Goal: Information Seeking & Learning: Learn about a topic

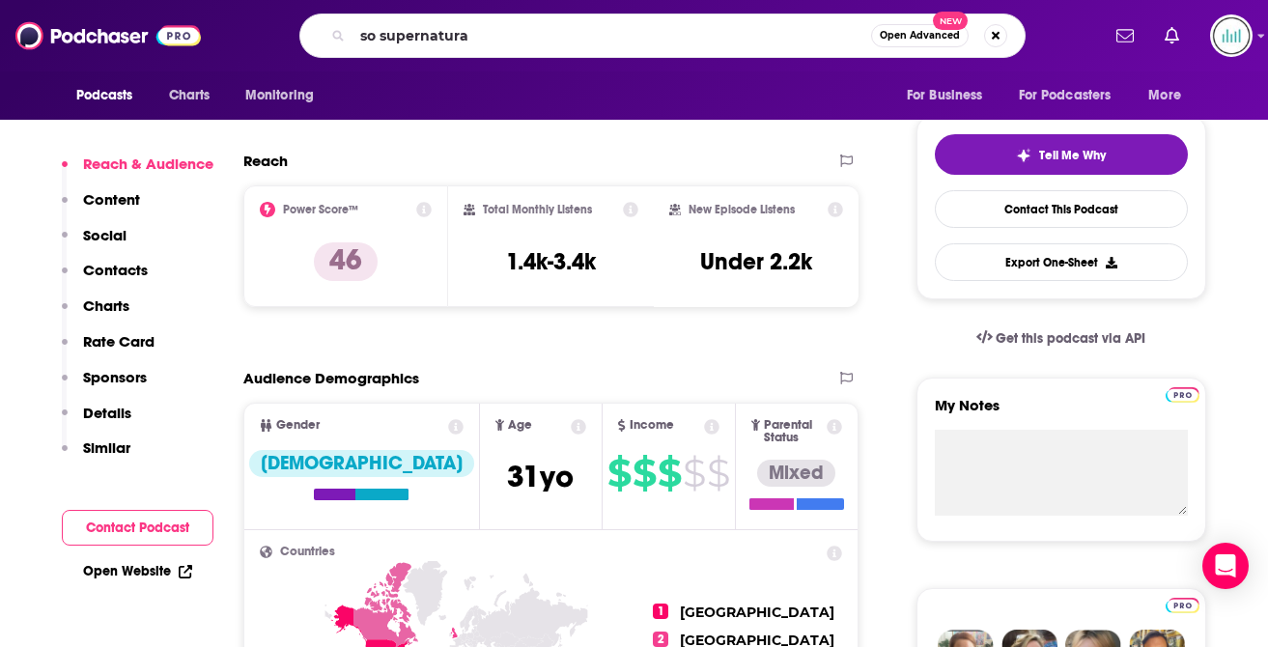
type input "so supernatural"
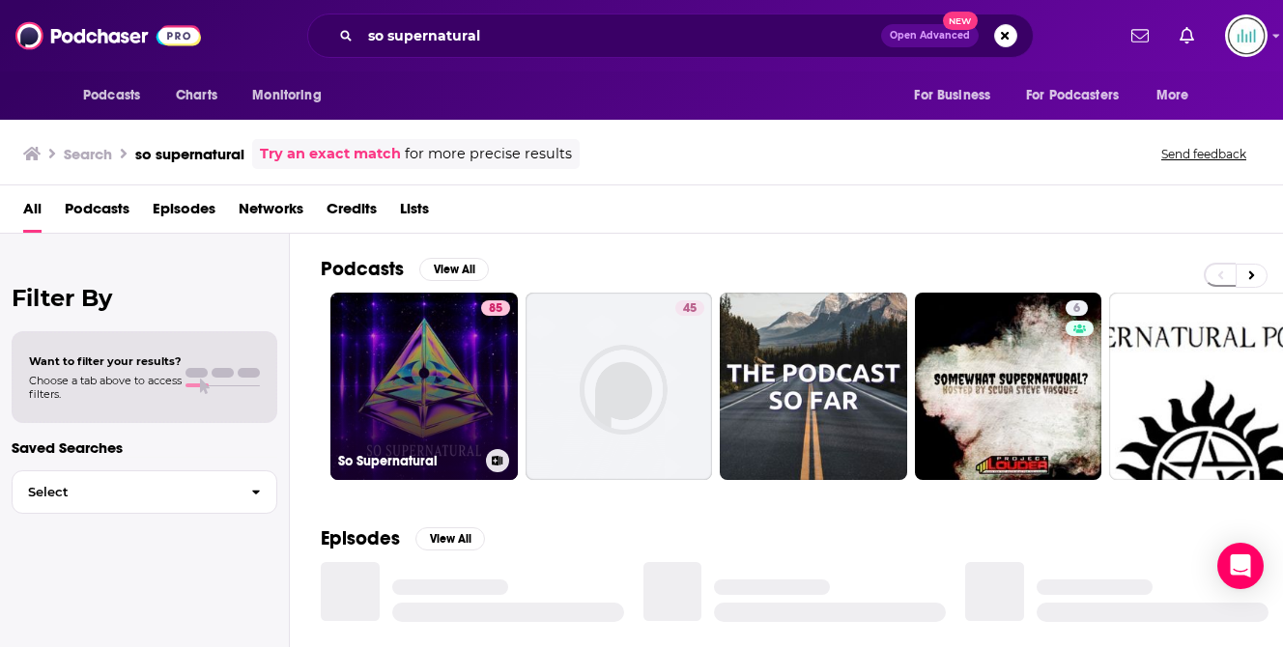
click at [402, 399] on link "85 So Supernatural" at bounding box center [423, 386] width 187 height 187
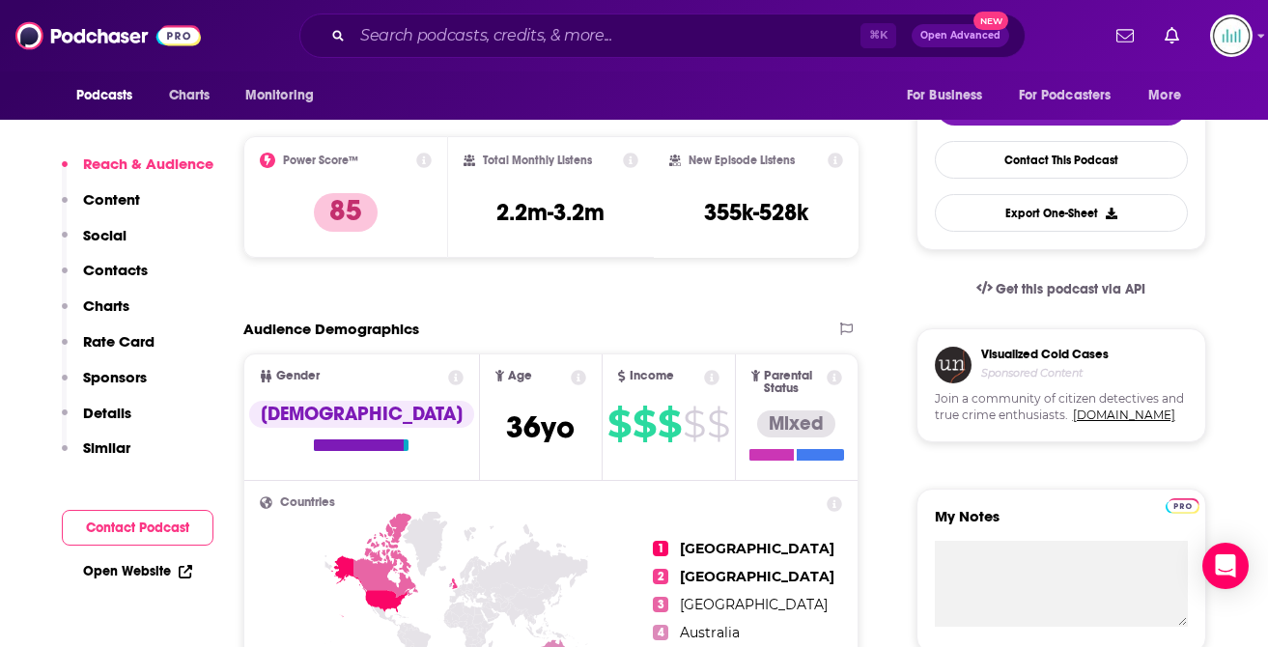
scroll to position [457, 0]
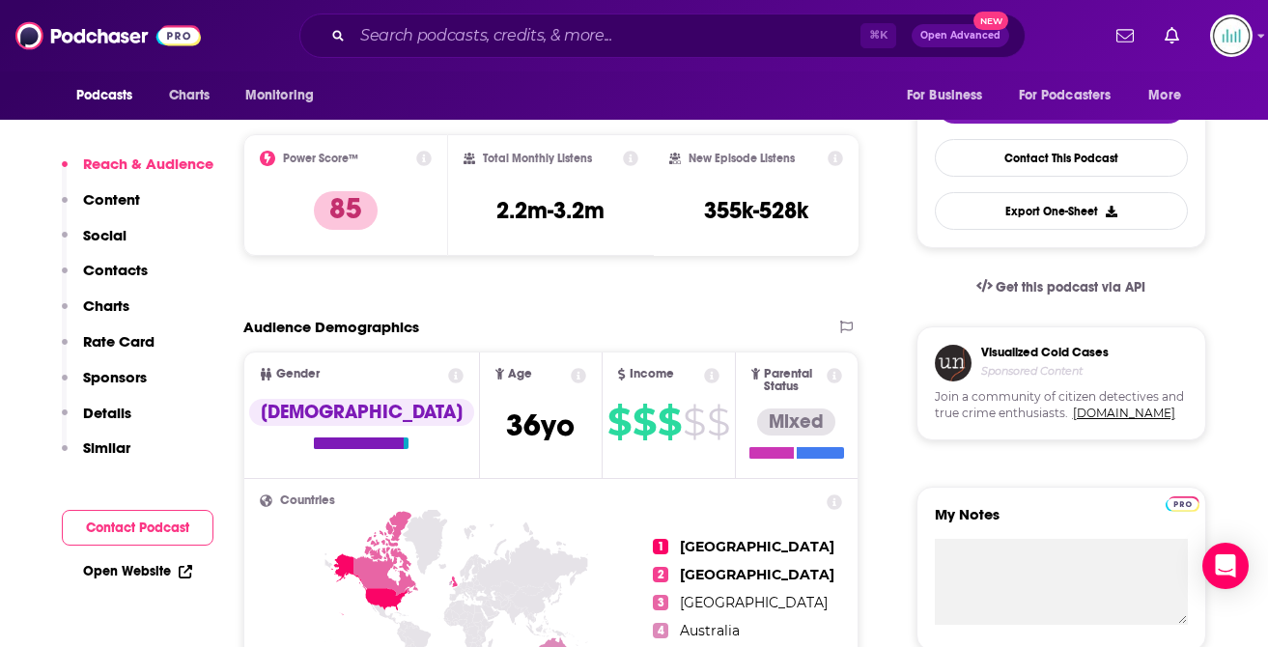
click at [127, 273] on p "Contacts" at bounding box center [115, 270] width 65 height 18
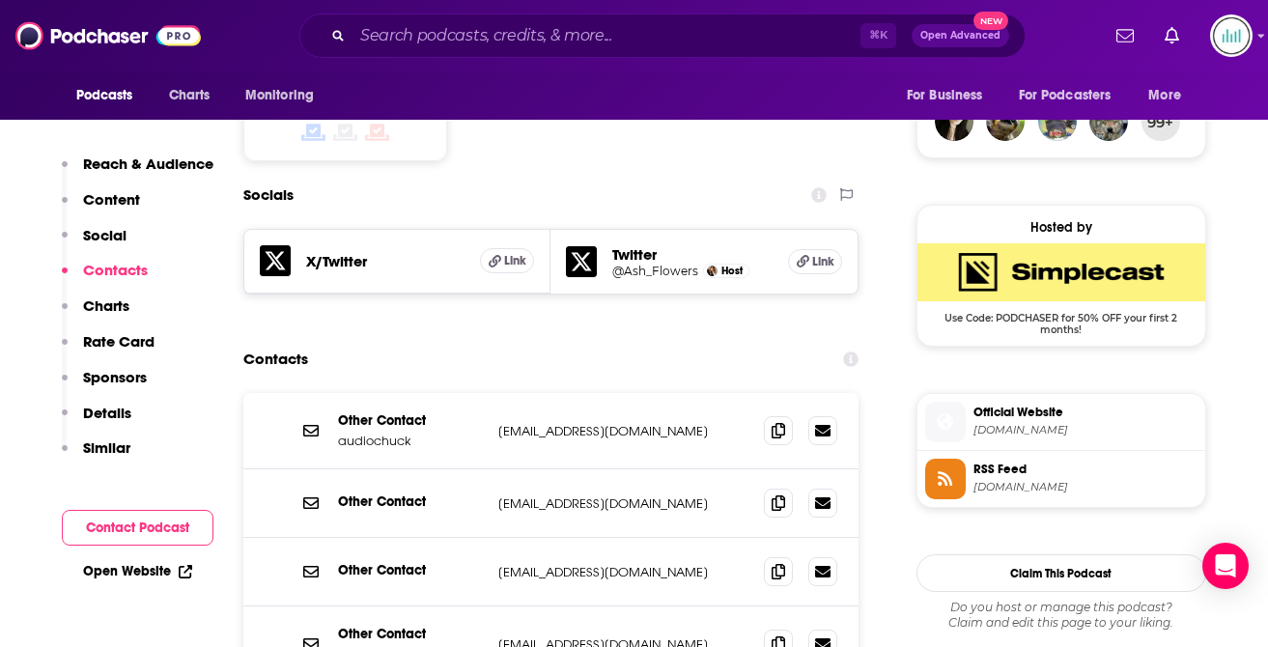
scroll to position [1615, 0]
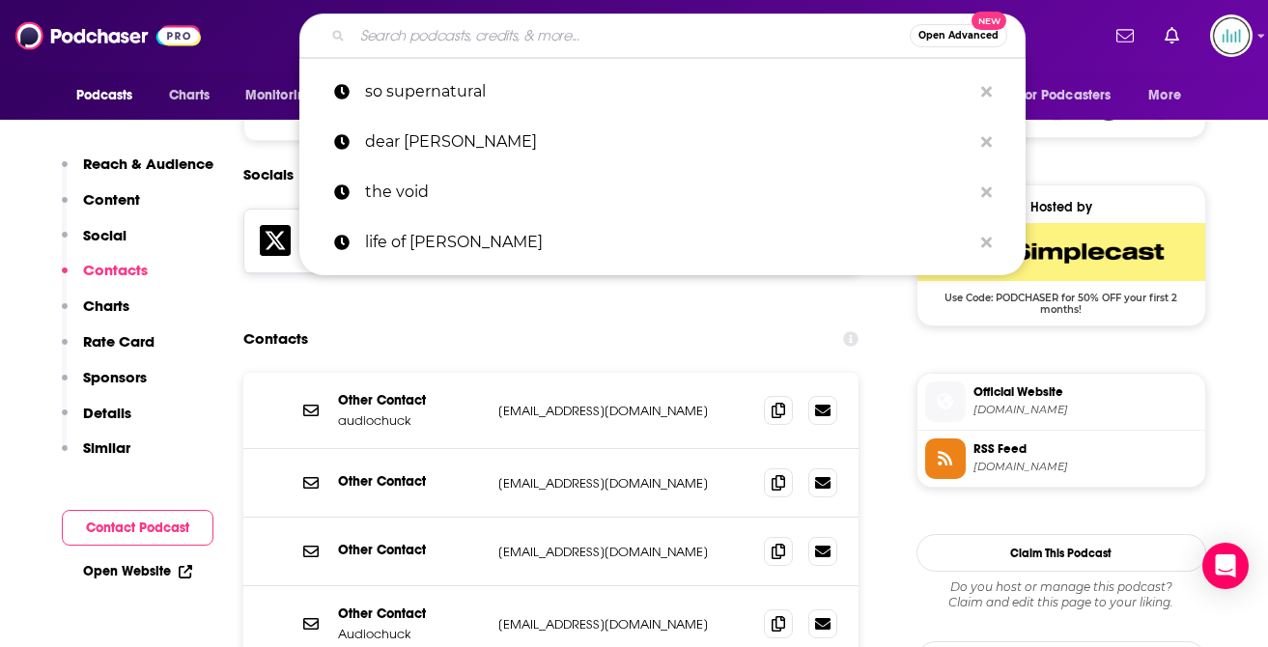
click at [391, 38] on input "Search podcasts, credits, & more..." at bounding box center [631, 35] width 557 height 31
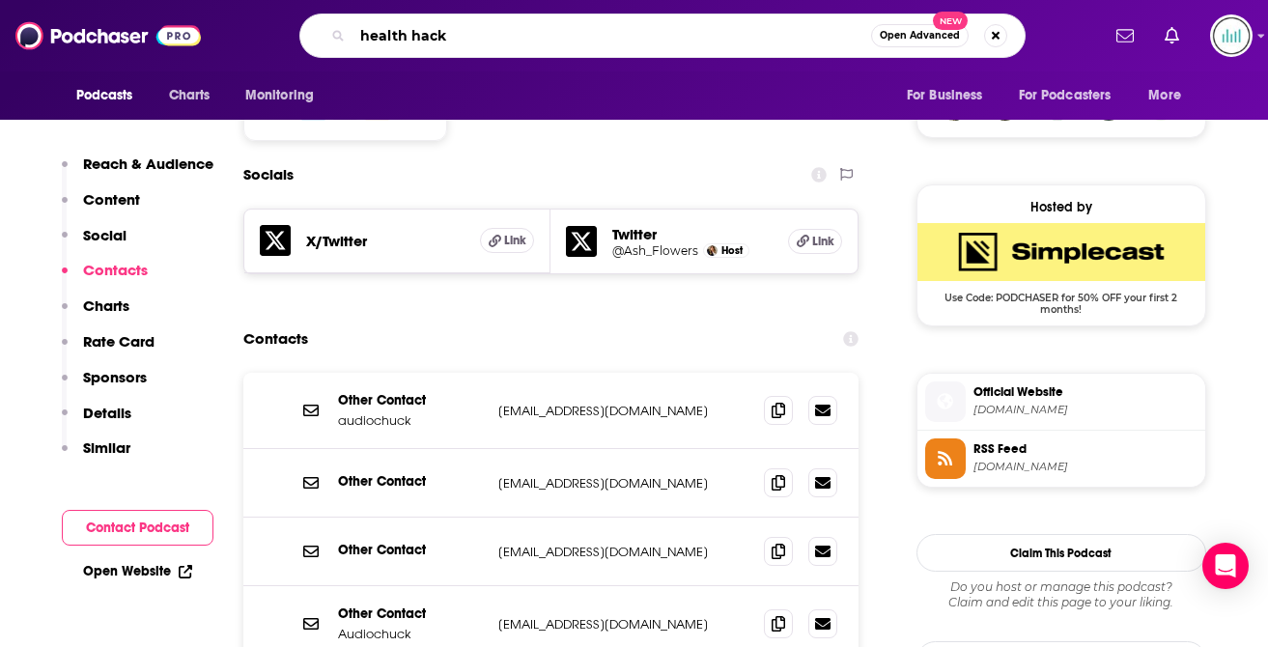
type input "health hacks"
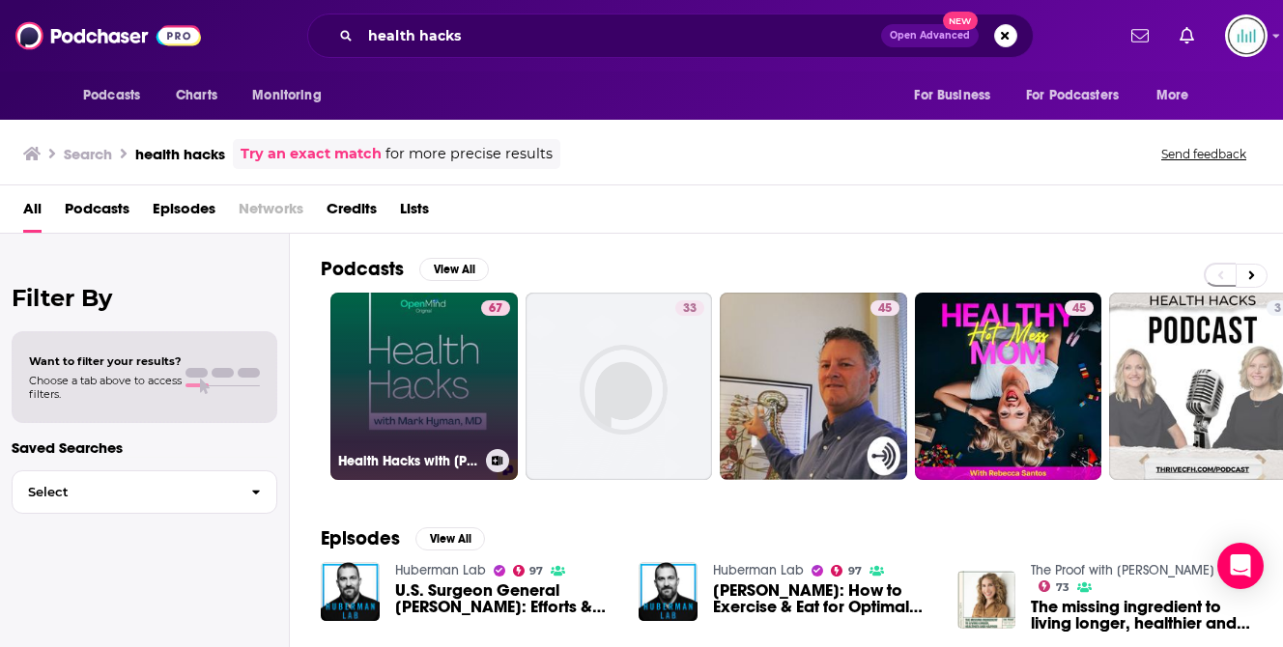
click at [401, 362] on link "67 Health Hacks with [PERSON_NAME], M.D." at bounding box center [423, 386] width 187 height 187
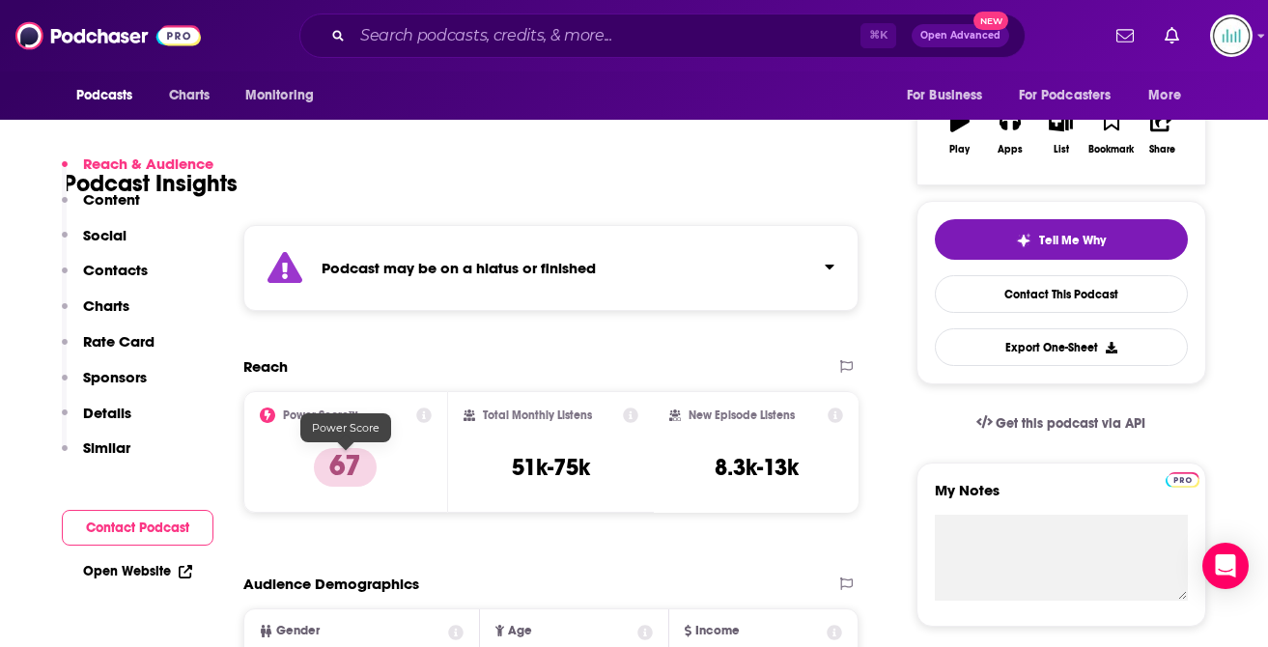
scroll to position [433, 0]
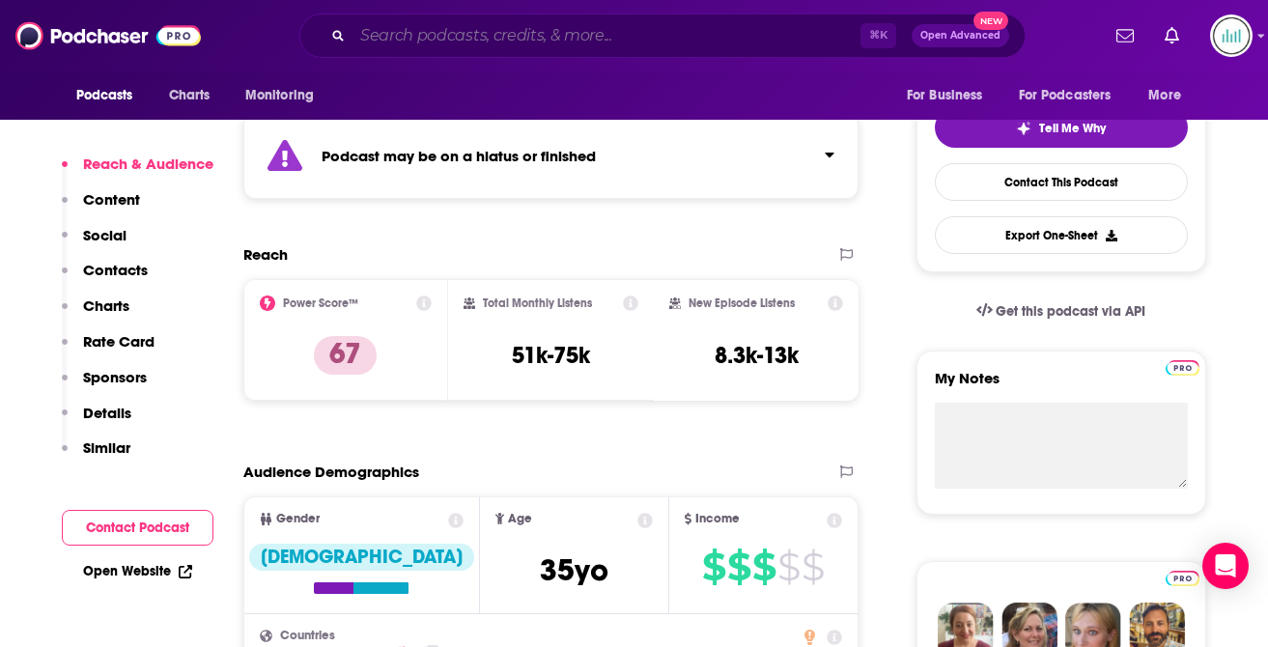
click at [380, 33] on input "Search podcasts, credits, & more..." at bounding box center [607, 35] width 508 height 31
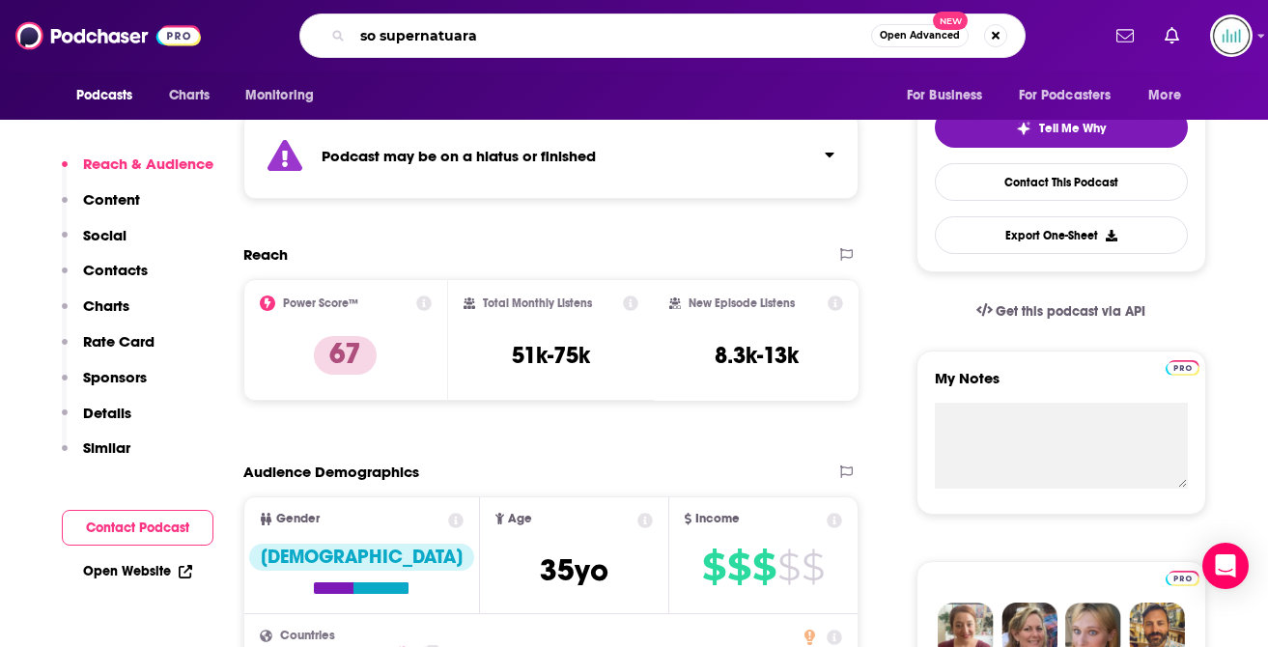
type input "so supernatuaral"
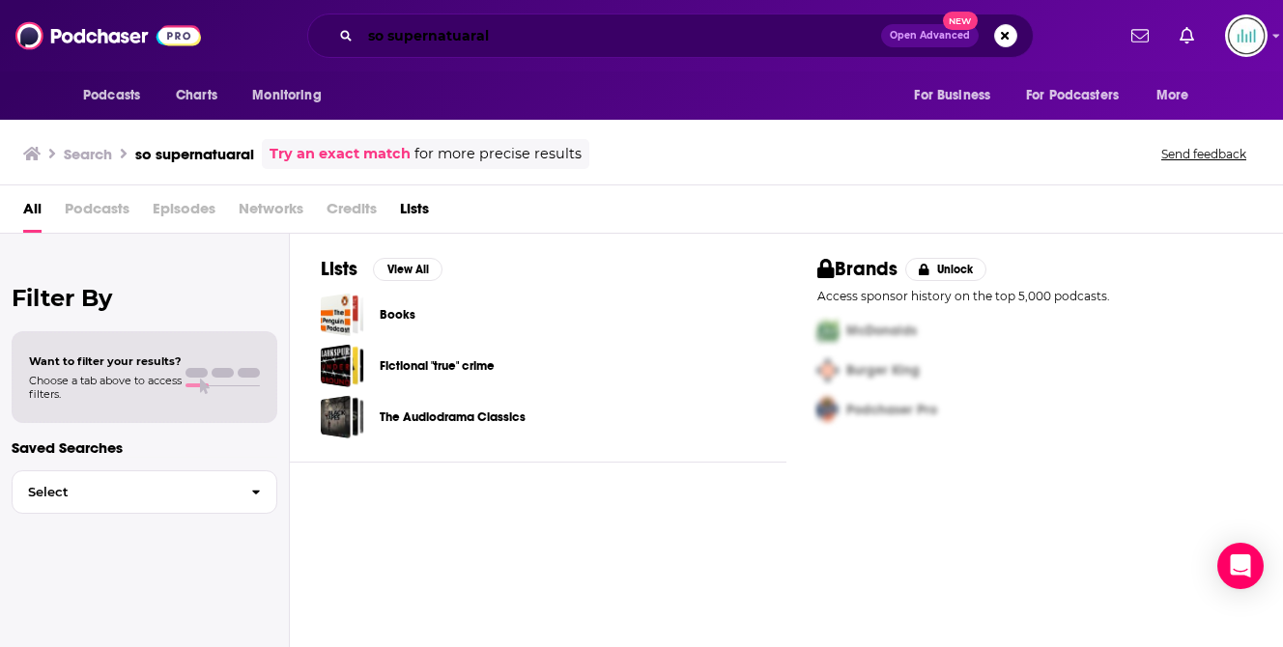
click at [501, 37] on input "so supernatuaral" at bounding box center [620, 35] width 521 height 31
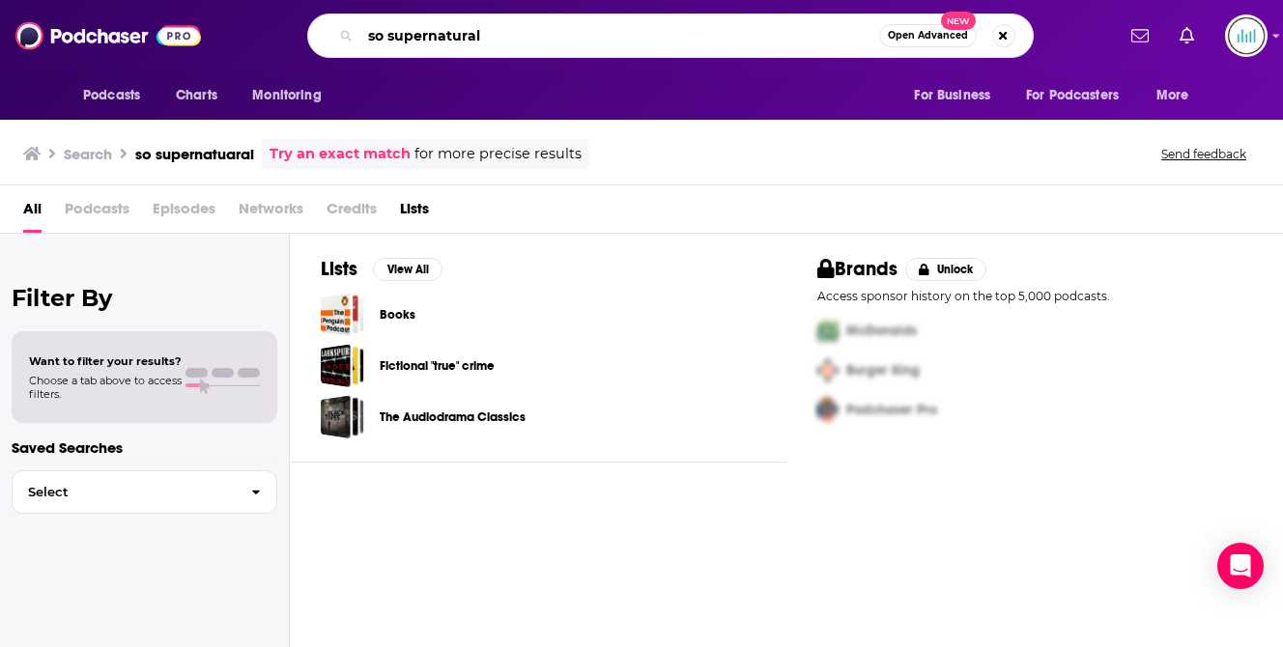
type input "so supernatural"
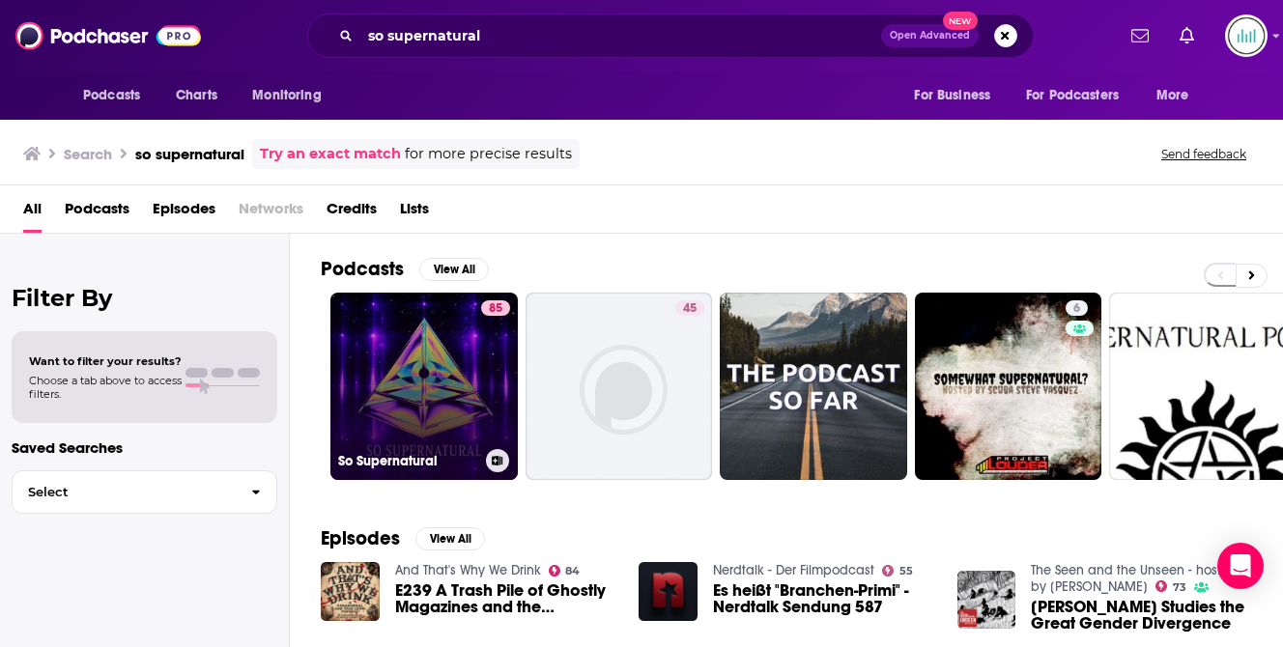
click at [378, 365] on link "85 So Supernatural" at bounding box center [423, 386] width 187 height 187
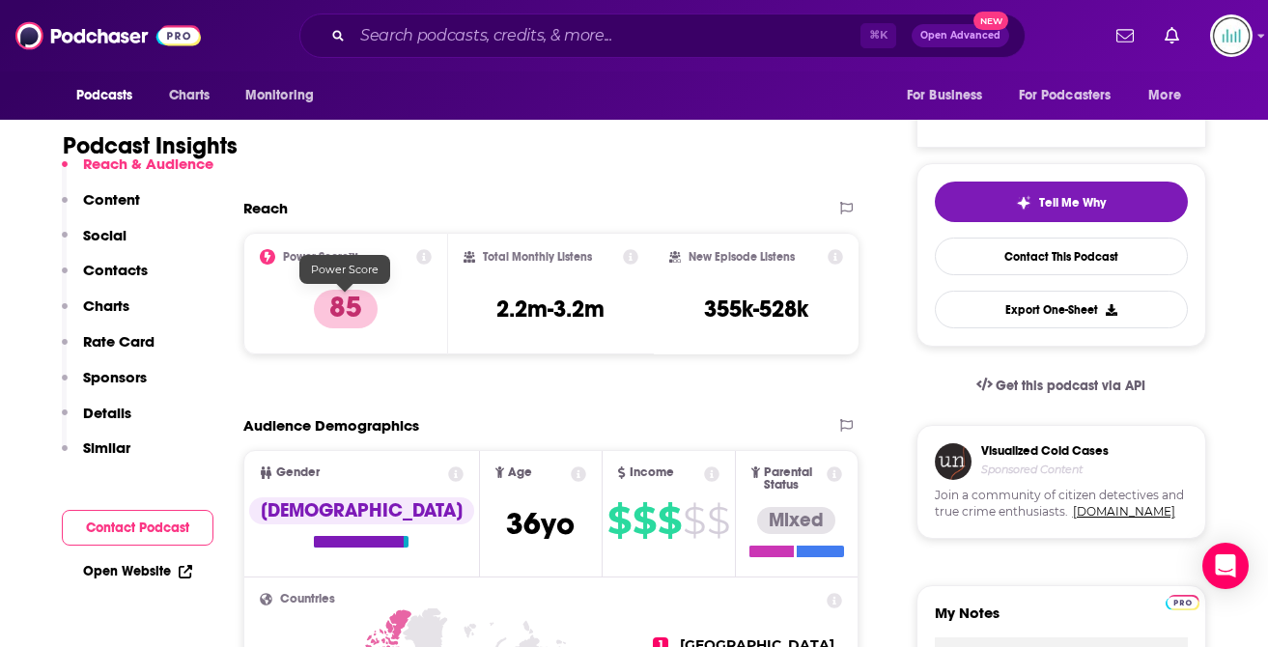
scroll to position [365, 0]
